Goal: Task Accomplishment & Management: Manage account settings

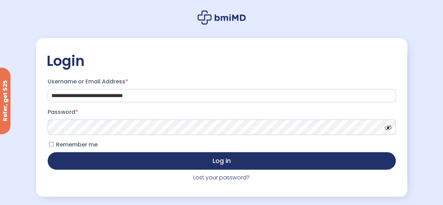
scroll to position [36, 0]
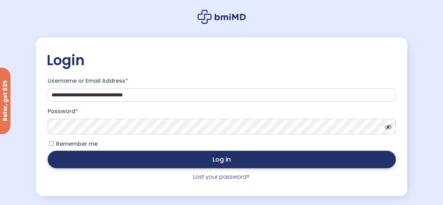
click at [303, 164] on button "Log in" at bounding box center [222, 158] width 348 height 17
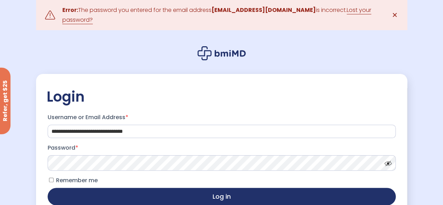
scroll to position [55, 0]
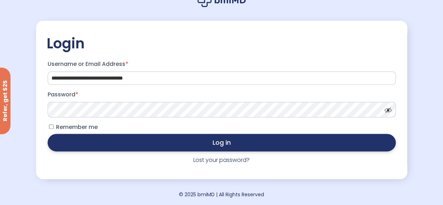
click at [261, 145] on button "Log in" at bounding box center [222, 142] width 348 height 17
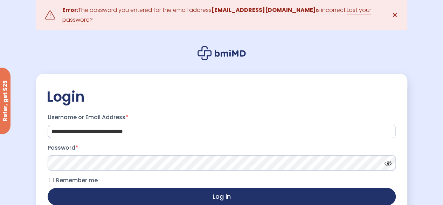
scroll to position [55, 0]
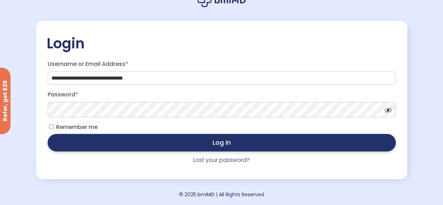
click at [284, 146] on button "Log in" at bounding box center [222, 142] width 348 height 17
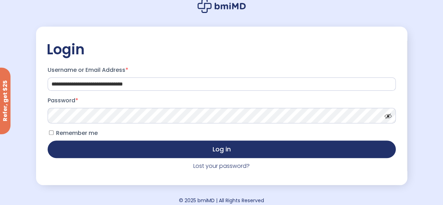
scroll to position [47, 0]
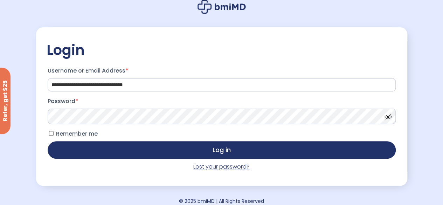
click at [232, 170] on link "Lost your password?" at bounding box center [221, 166] width 56 height 8
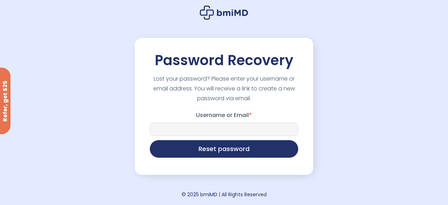
click at [220, 131] on input "Username or Email *" at bounding box center [224, 128] width 148 height 13
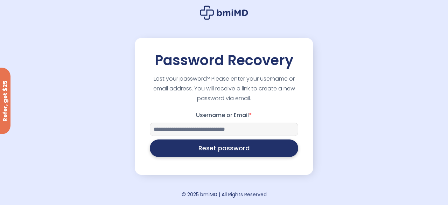
type input "**********"
click at [189, 153] on button "Reset password" at bounding box center [224, 147] width 148 height 17
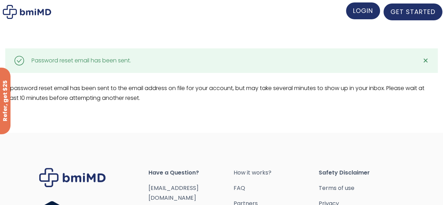
click at [358, 15] on link "LOGIN" at bounding box center [363, 10] width 34 height 17
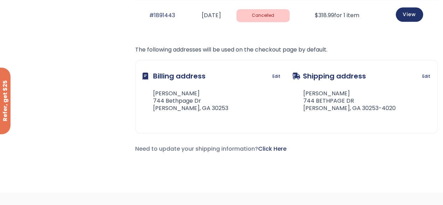
scroll to position [258, 0]
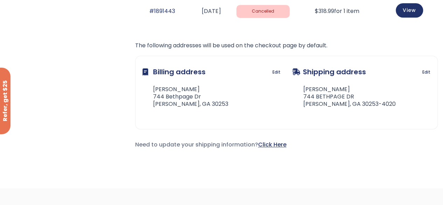
click at [269, 142] on link "Click Here" at bounding box center [272, 144] width 28 height 8
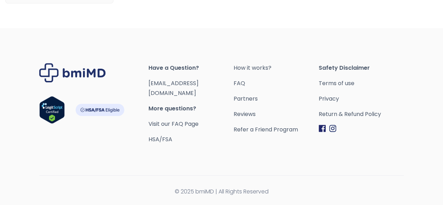
scroll to position [140, 0]
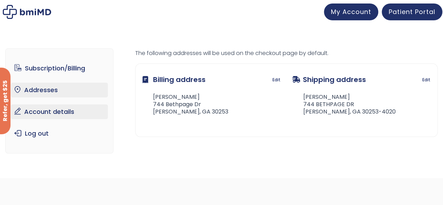
click at [47, 111] on link "Account details" at bounding box center [59, 111] width 97 height 15
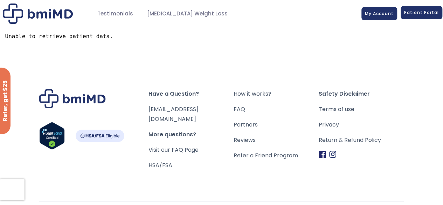
click at [424, 13] on span "Patient Portal" at bounding box center [421, 12] width 35 height 6
click at [379, 13] on span "My Account" at bounding box center [379, 12] width 29 height 6
